Goal: Task Accomplishment & Management: Use online tool/utility

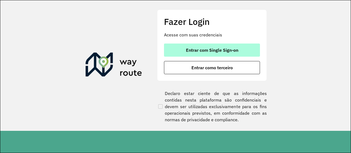
click at [222, 46] on button "Entrar com Single Sign-on" at bounding box center [212, 50] width 96 height 13
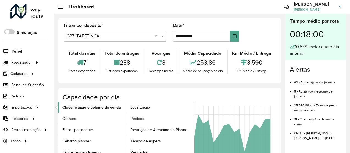
click at [76, 107] on span "Classificação e volume de venda" at bounding box center [91, 108] width 58 height 6
